Goal: Check status: Check status

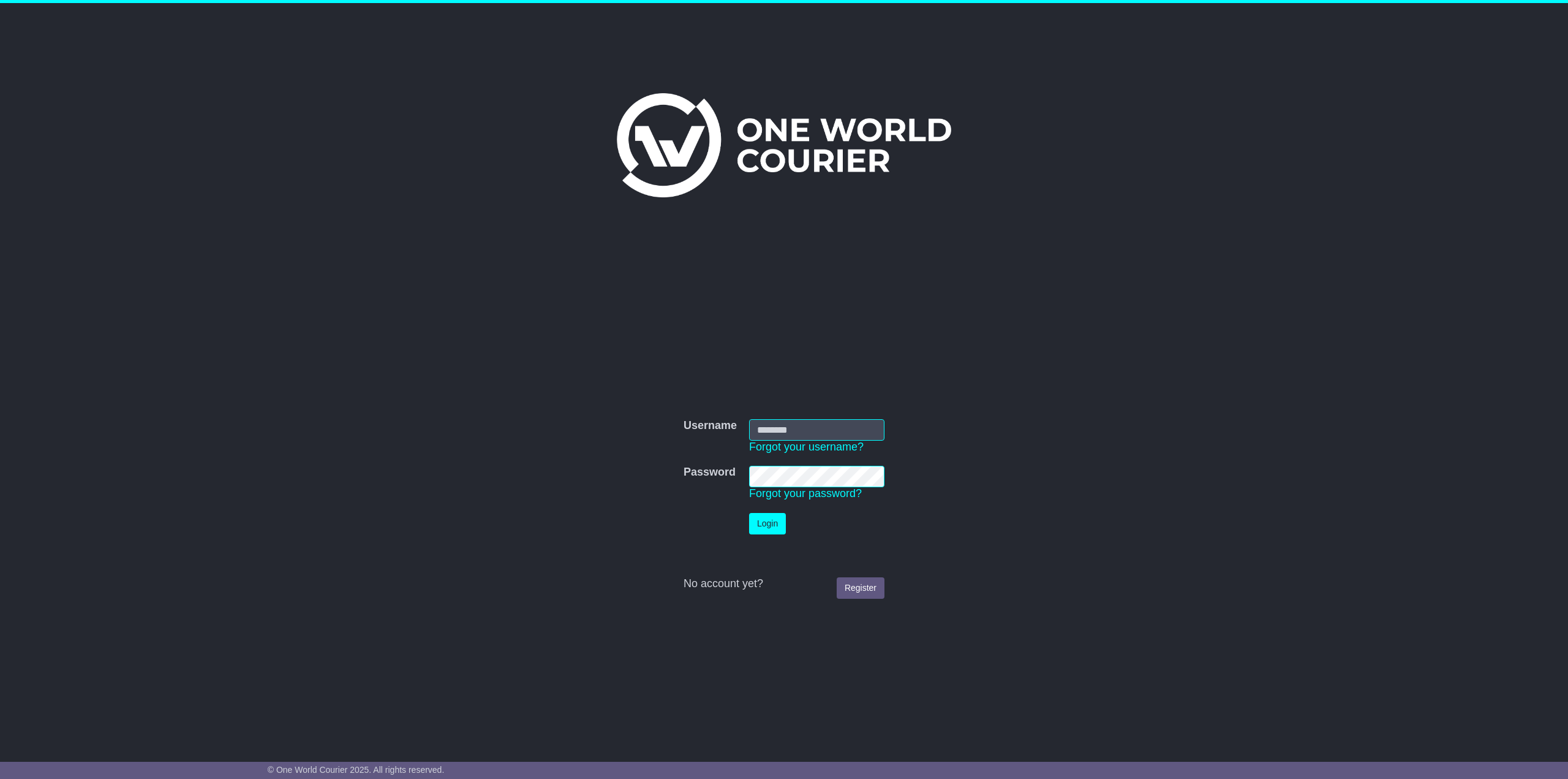
type input "**********"
click at [770, 522] on button "Login" at bounding box center [767, 524] width 37 height 22
